Goal: Task Accomplishment & Management: Use online tool/utility

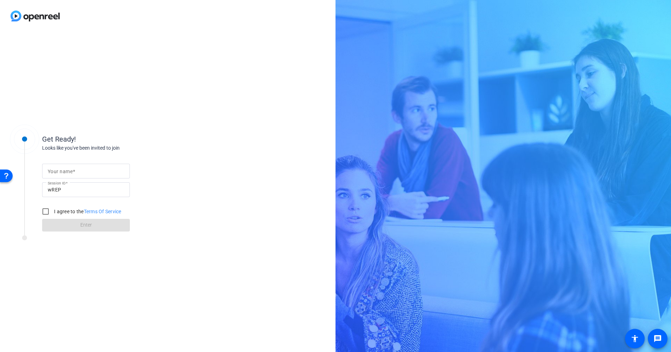
click at [66, 168] on mat-label "Your name" at bounding box center [60, 171] width 25 height 6
click at [66, 168] on input "Your name" at bounding box center [86, 171] width 77 height 8
type input "[PERSON_NAME]"
click at [55, 211] on label "I agree to the Terms Of Service" at bounding box center [87, 211] width 69 height 7
click at [53, 211] on input "I agree to the Terms Of Service" at bounding box center [46, 211] width 14 height 14
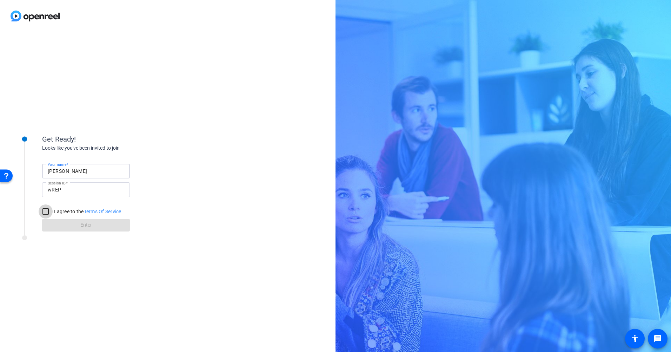
checkbox input "true"
click at [65, 222] on span at bounding box center [86, 225] width 88 height 17
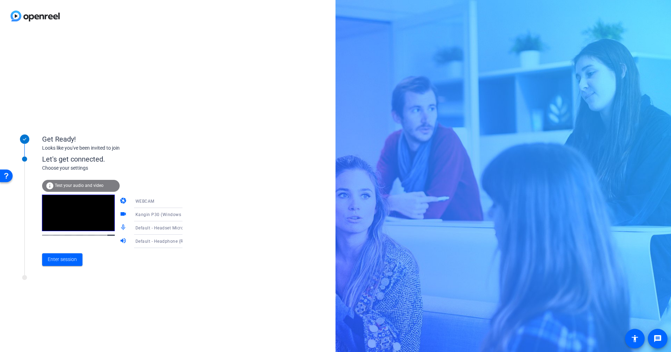
click at [168, 216] on span "Kangin P30 (Windows Virtual Camera)" at bounding box center [176, 214] width 80 height 6
click at [150, 250] on span "HP Wide Vision HD Camera (04f2:b6b6)" at bounding box center [152, 254] width 54 height 17
click at [67, 259] on span "Enter session" at bounding box center [62, 259] width 29 height 7
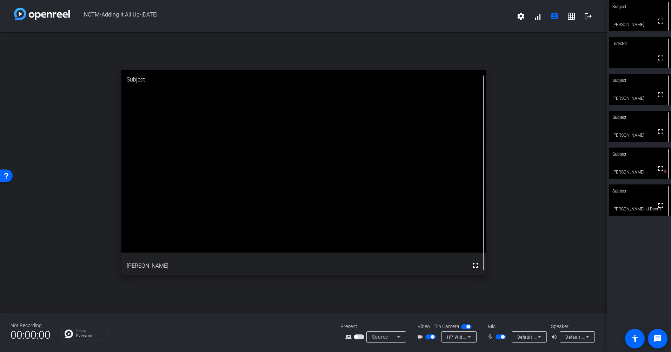
click at [501, 338] on span "button" at bounding box center [501, 336] width 11 height 5
click at [502, 336] on span "button" at bounding box center [501, 336] width 11 height 5
click at [502, 336] on span "button" at bounding box center [503, 337] width 4 height 4
click at [431, 336] on span "button" at bounding box center [433, 337] width 4 height 4
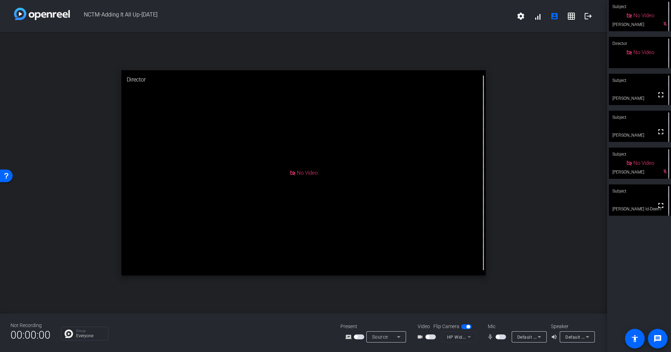
click at [431, 338] on span "button" at bounding box center [430, 336] width 11 height 5
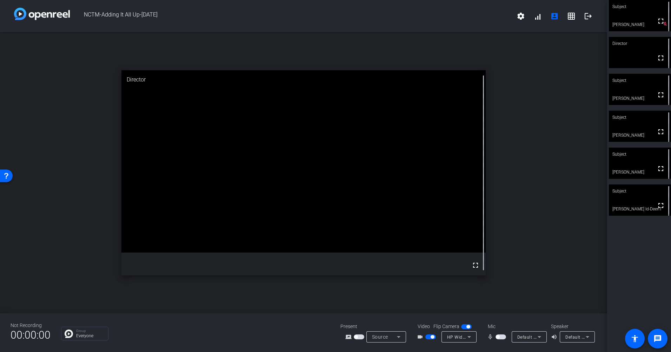
click at [498, 339] on span "button" at bounding box center [501, 336] width 11 height 5
click at [427, 336] on span "button" at bounding box center [430, 336] width 11 height 5
